Goal: Find specific page/section: Find specific page/section

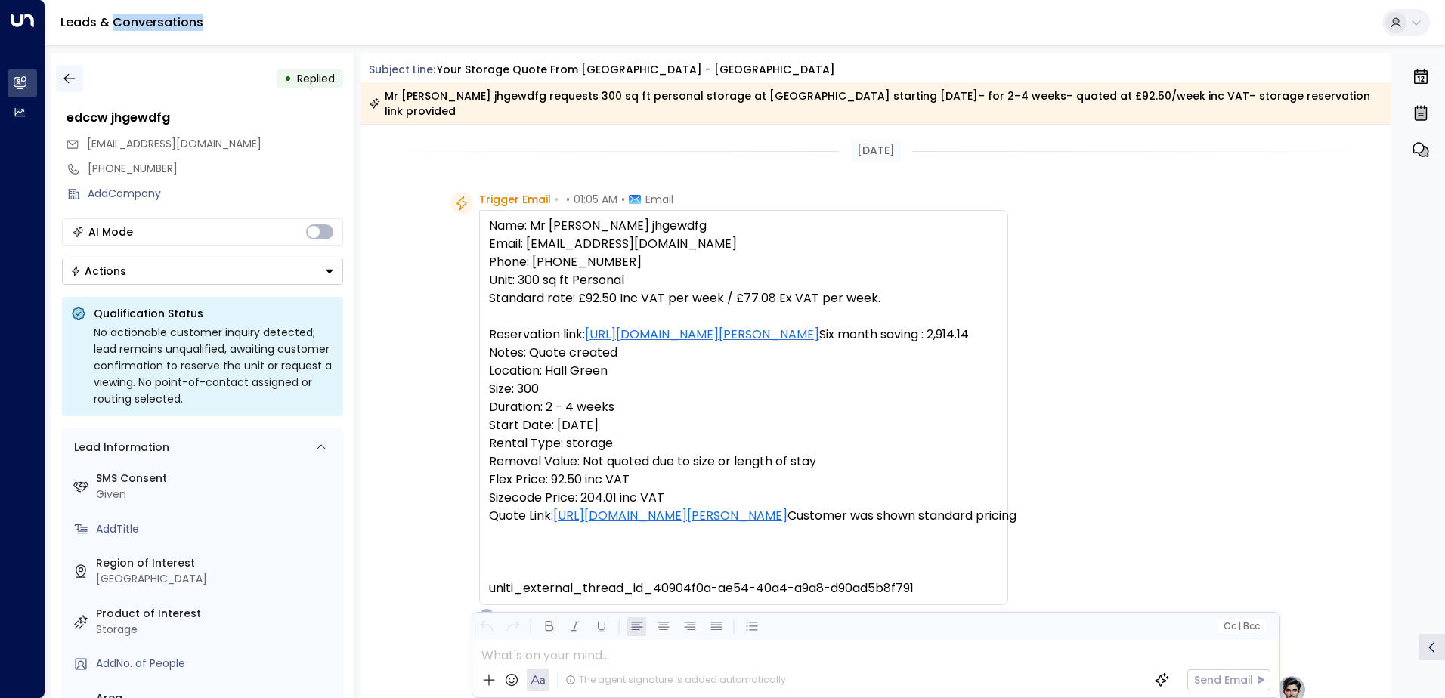
scroll to position [742, 0]
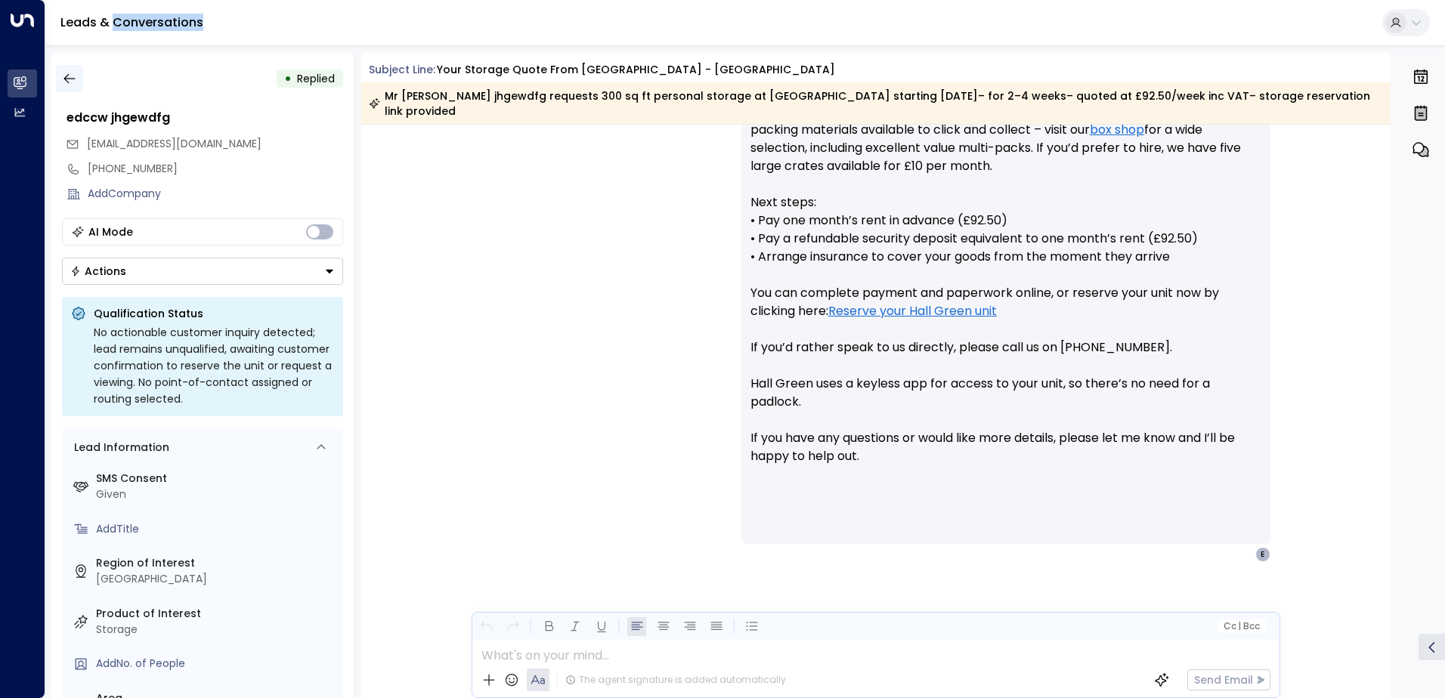
click at [72, 76] on icon "button" at bounding box center [69, 78] width 15 height 15
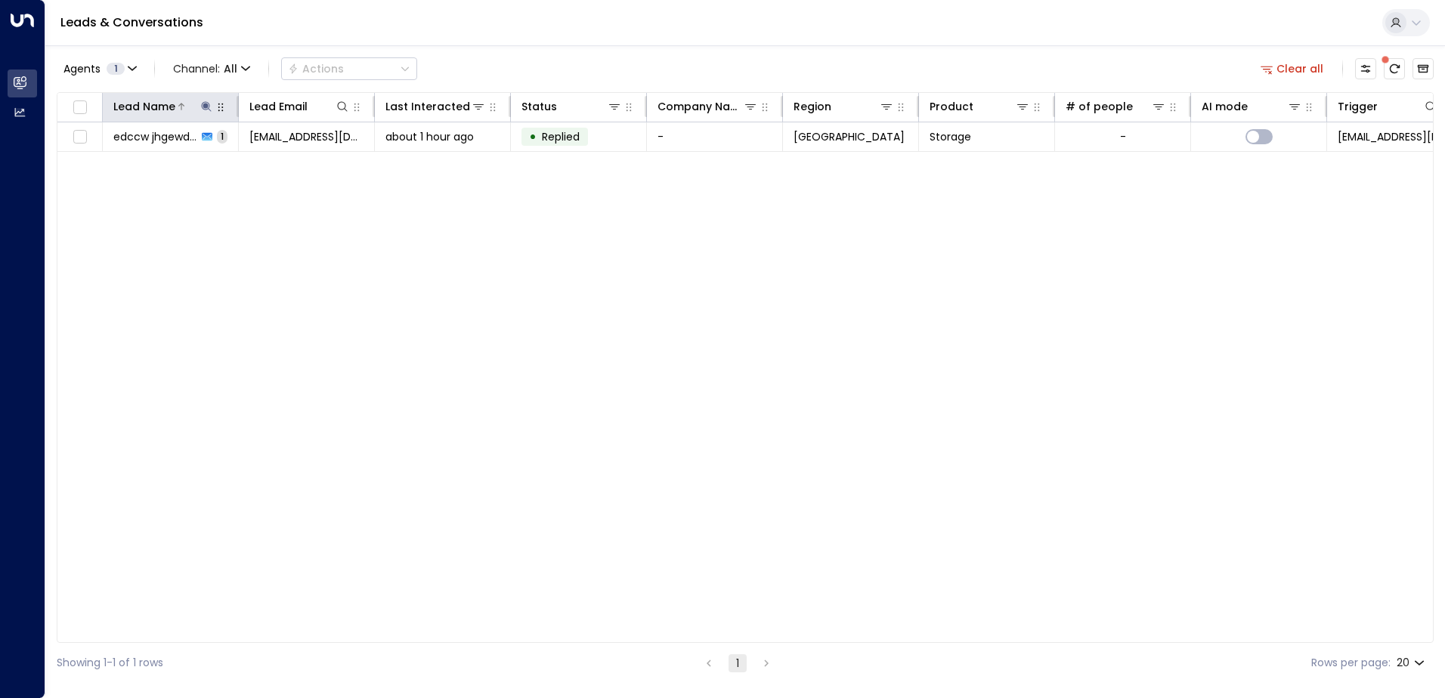
click at [206, 107] on icon at bounding box center [206, 106] width 10 height 10
click at [302, 163] on icon "button" at bounding box center [301, 162] width 12 height 12
click at [256, 163] on input "text" at bounding box center [206, 161] width 209 height 28
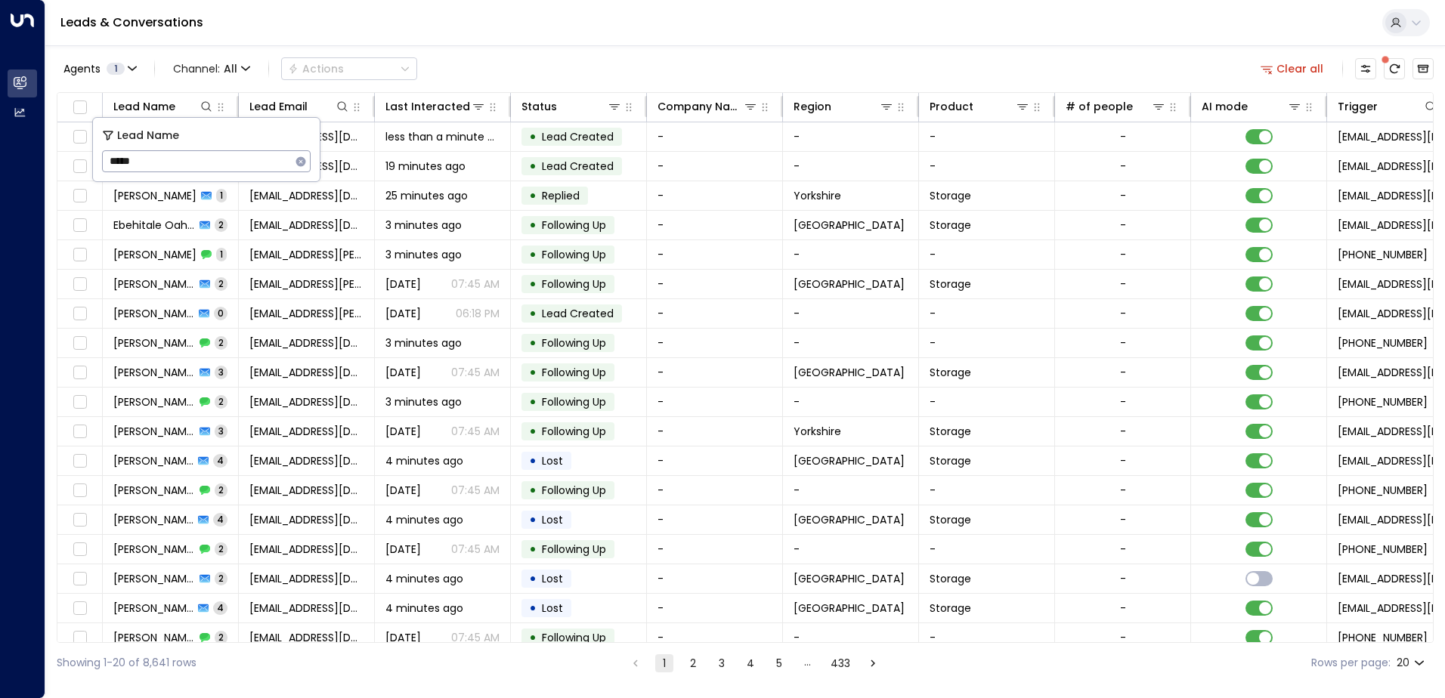
type input "*****"
click at [212, 107] on button at bounding box center [206, 106] width 15 height 15
click at [169, 154] on input "text" at bounding box center [206, 161] width 209 height 28
type input "*****"
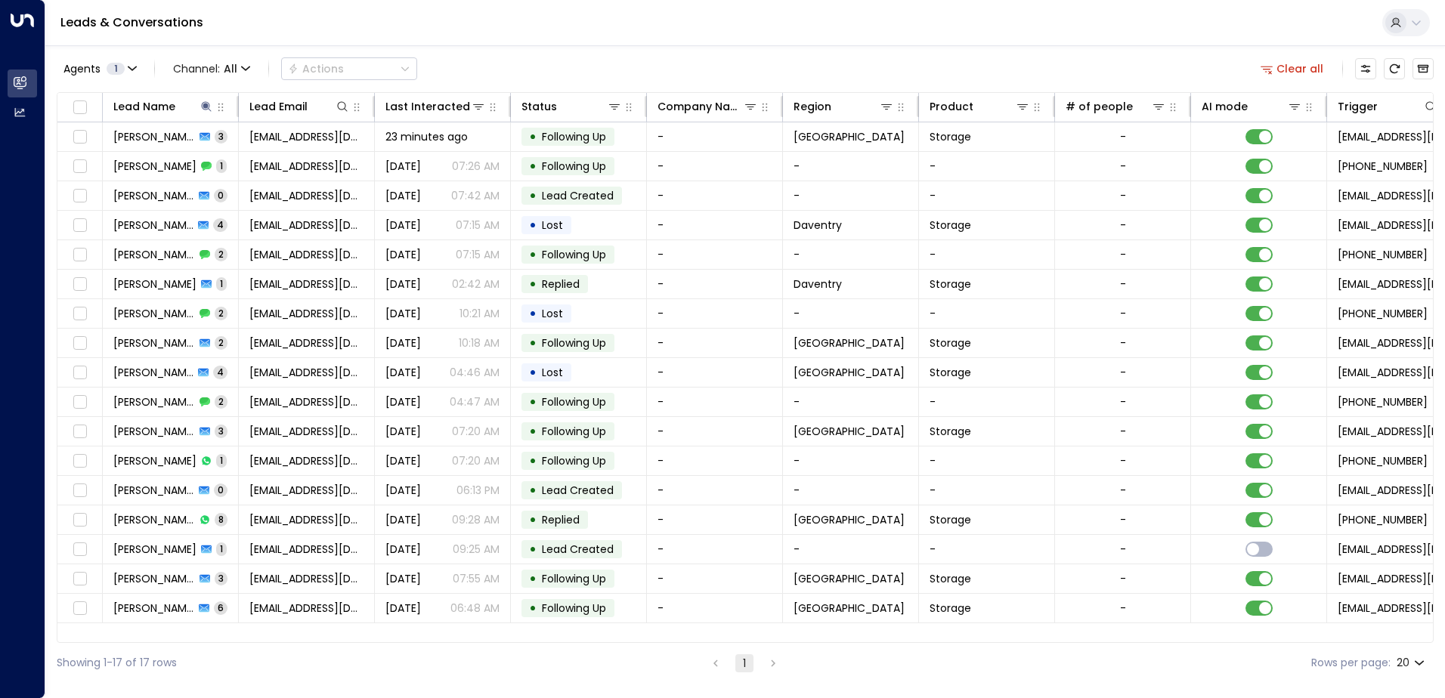
click at [568, 46] on div "Agents 1 Channel: All Actions Clear all Lead Name Lead Email Last Interacted St…" at bounding box center [745, 364] width 1377 height 638
click at [887, 116] on th "Region" at bounding box center [851, 107] width 136 height 29
click at [886, 110] on icon at bounding box center [887, 107] width 12 height 12
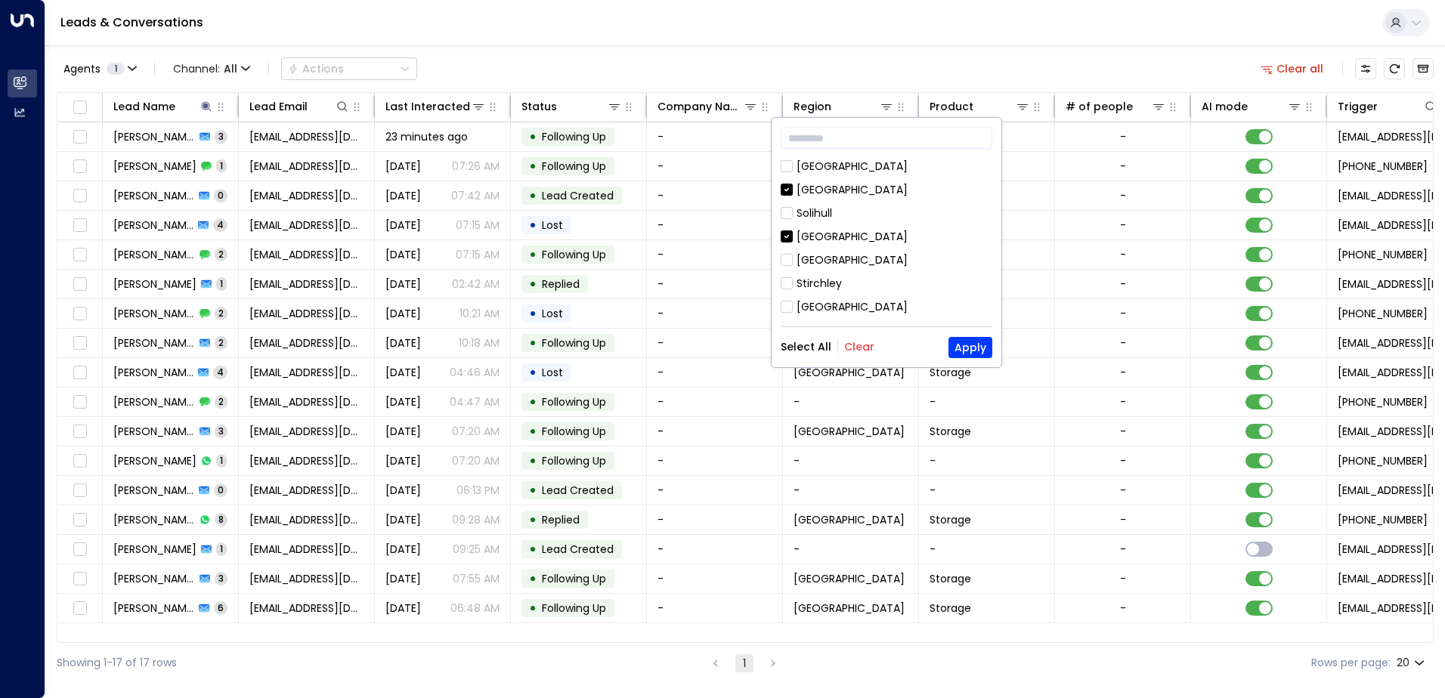
click at [847, 348] on button "Clear" at bounding box center [859, 347] width 30 height 12
click at [805, 240] on div "[GEOGRAPHIC_DATA]" at bounding box center [852, 237] width 111 height 16
click at [965, 350] on button "Apply" at bounding box center [971, 347] width 44 height 21
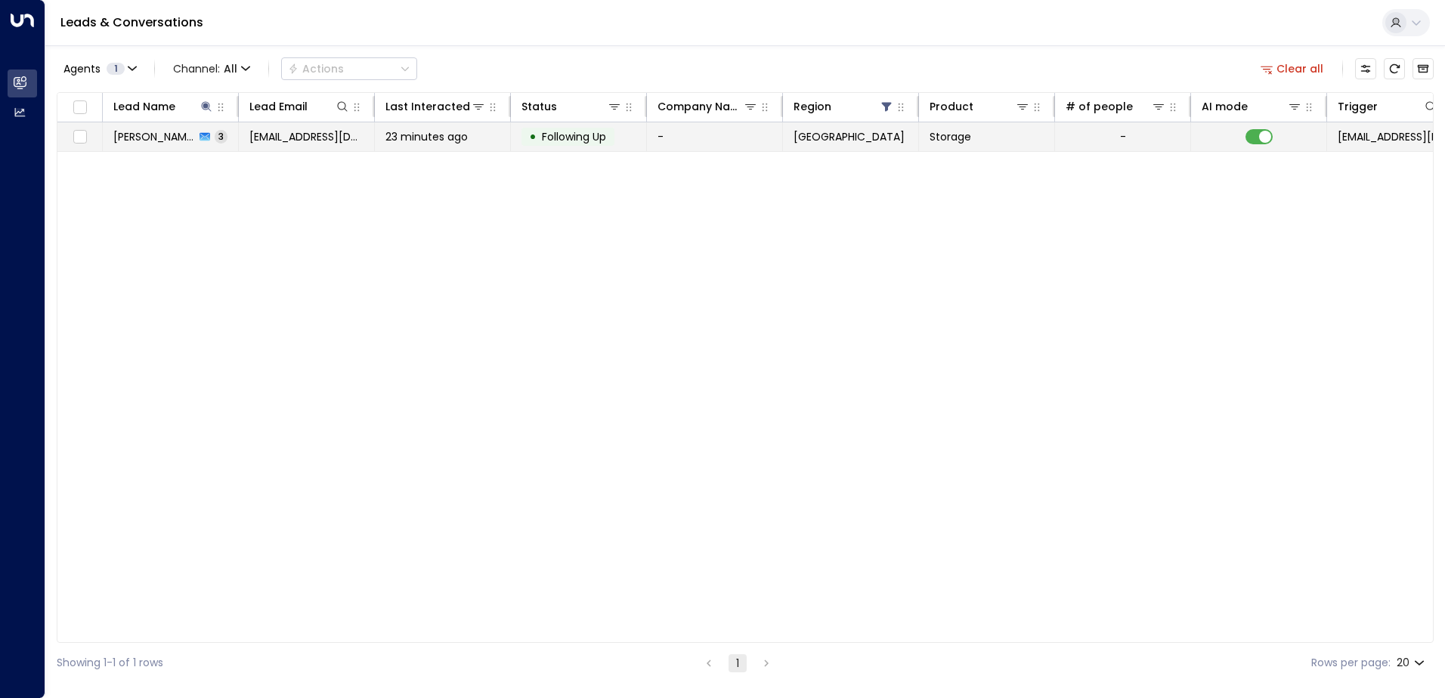
click at [174, 142] on span "[PERSON_NAME]" at bounding box center [154, 136] width 82 height 15
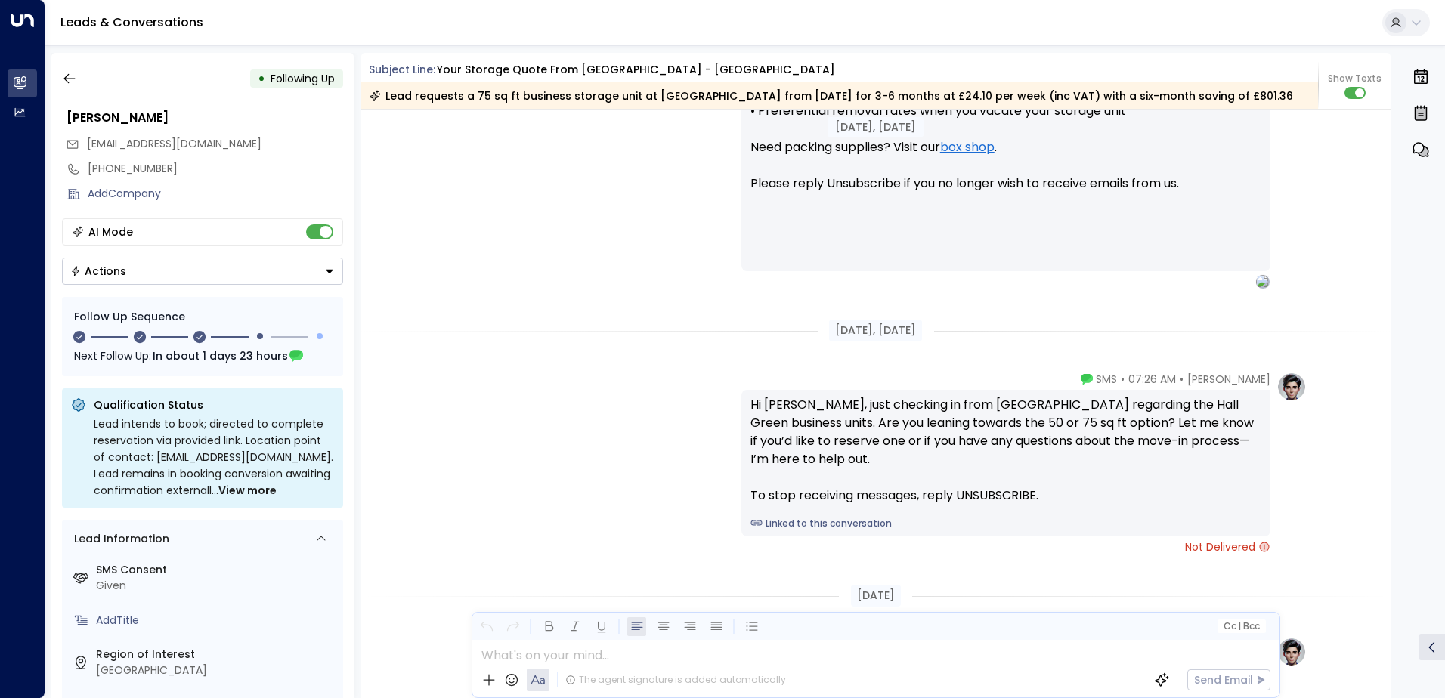
scroll to position [1637, 0]
